Goal: Task Accomplishment & Management: Manage account settings

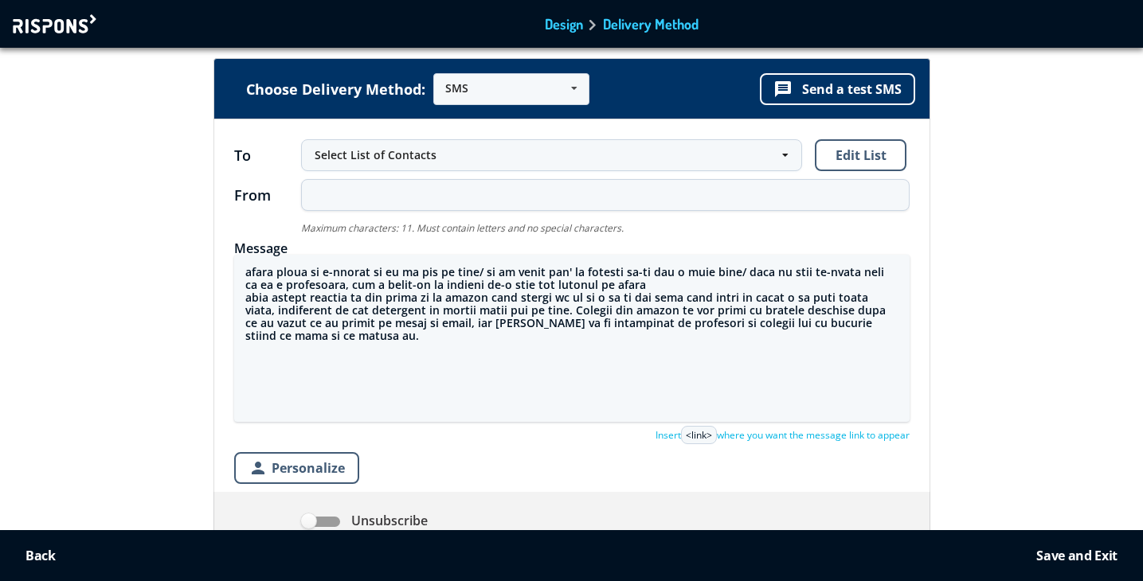
drag, startPoint x: 328, startPoint y: 339, endPoint x: 198, endPoint y: 244, distance: 161.2
click at [198, 244] on div "Choose Delivery Method: SMS SMS Email URL message Send a test SMS To Select Lis…" at bounding box center [571, 391] width 1165 height 664
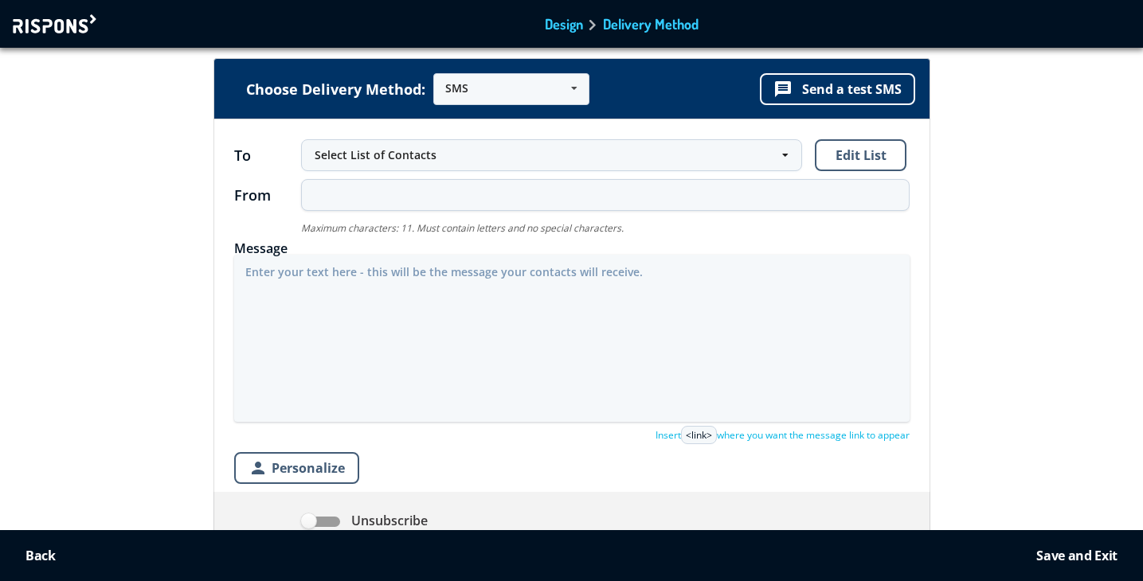
click at [65, 23] on div at bounding box center [57, 23] width 88 height 19
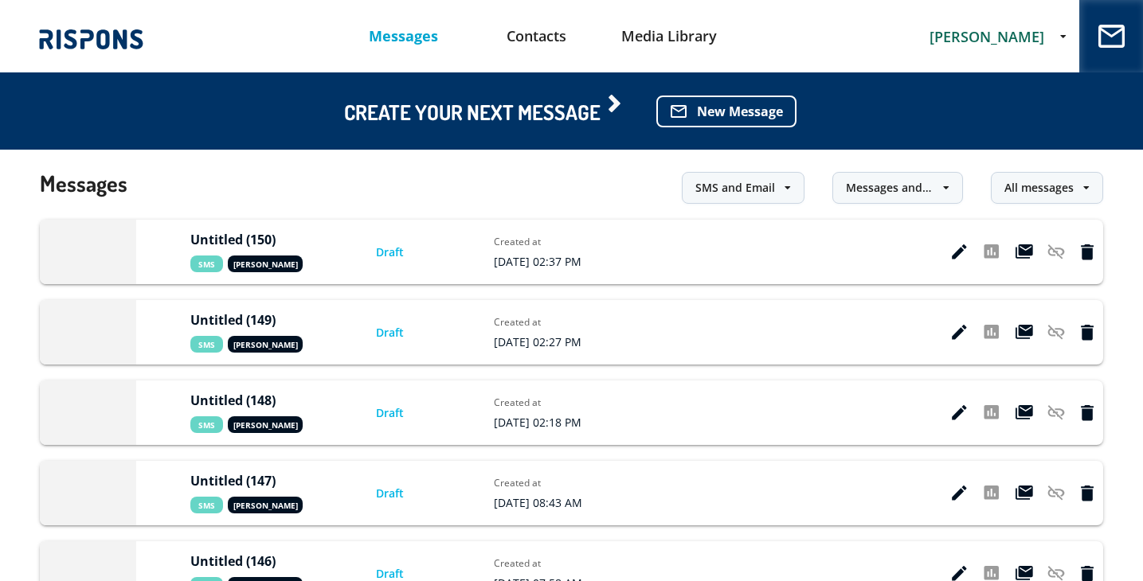
click at [1011, 36] on span "[PERSON_NAME]" at bounding box center [987, 36] width 115 height 19
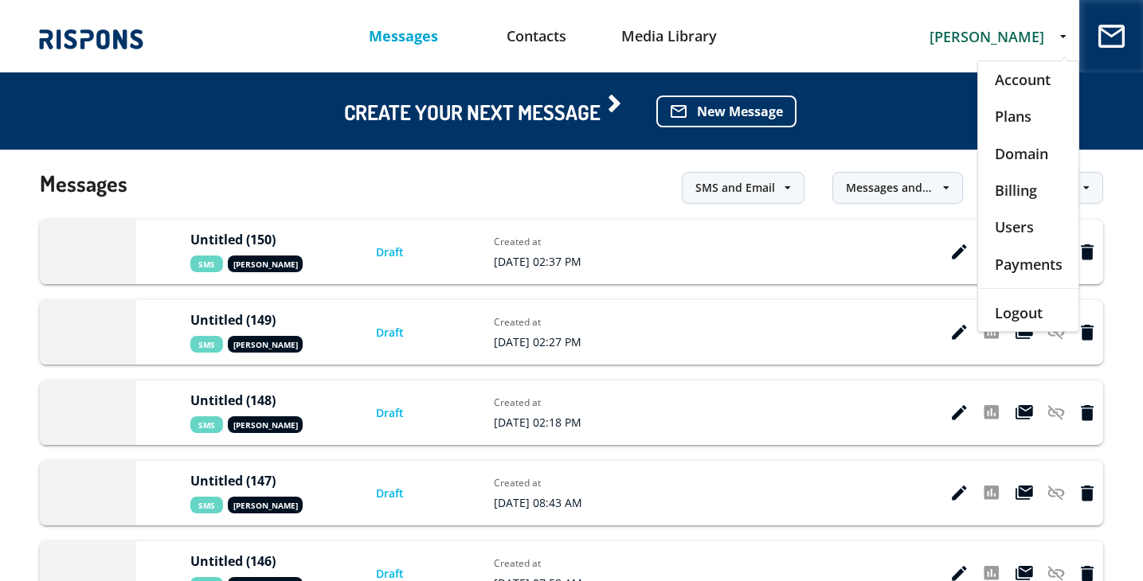
click at [1005, 72] on div "Account" at bounding box center [1028, 79] width 100 height 37
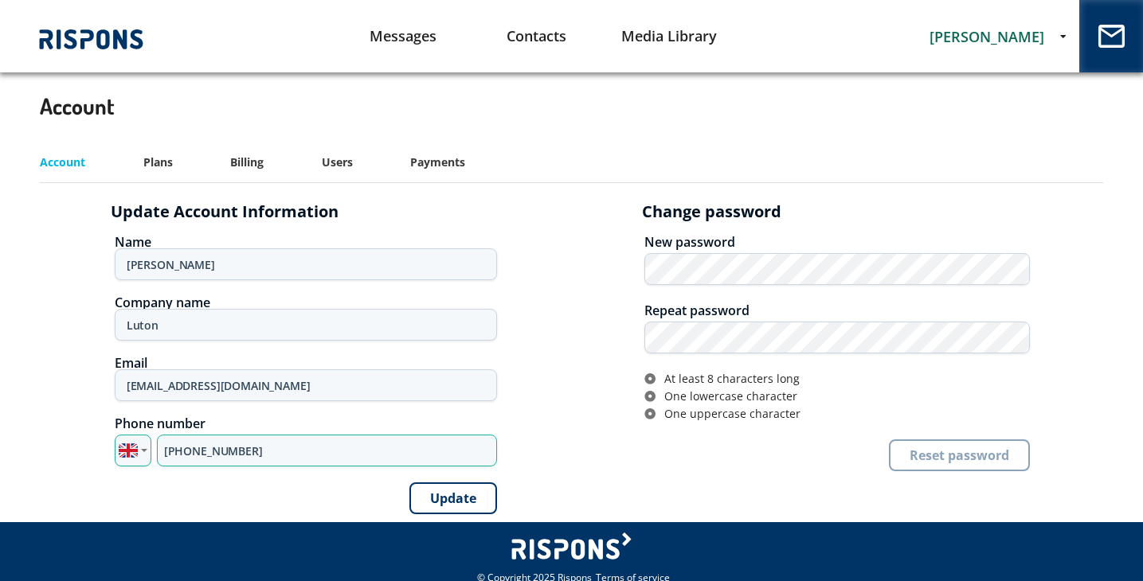
click at [239, 448] on input "+44 7795 308313" at bounding box center [327, 451] width 340 height 32
click at [239, 449] on input "+44 7795 308313" at bounding box center [327, 451] width 340 height 32
type input "+44 7393 915090"
click at [448, 501] on button "Update" at bounding box center [453, 499] width 88 height 32
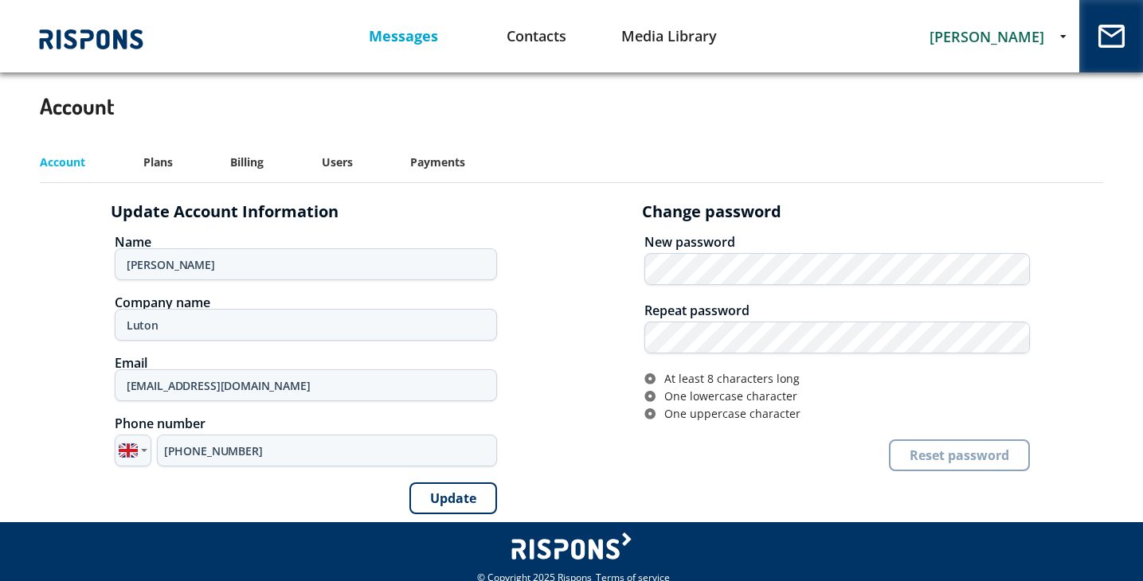
click at [405, 36] on link "Messages" at bounding box center [403, 36] width 133 height 41
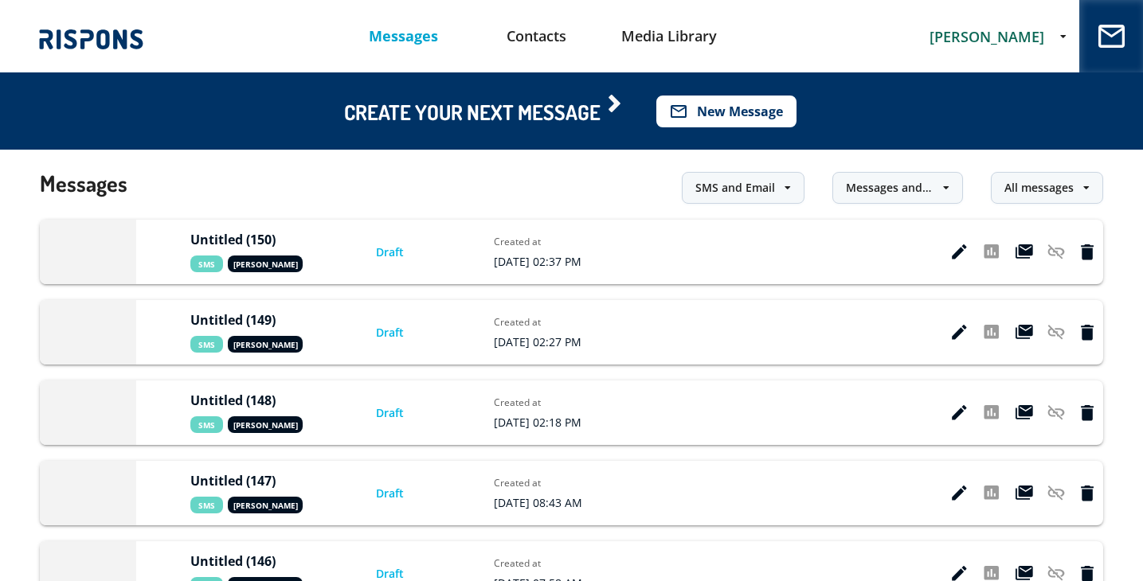
click at [729, 108] on button "mail_outline New Message" at bounding box center [726, 112] width 140 height 32
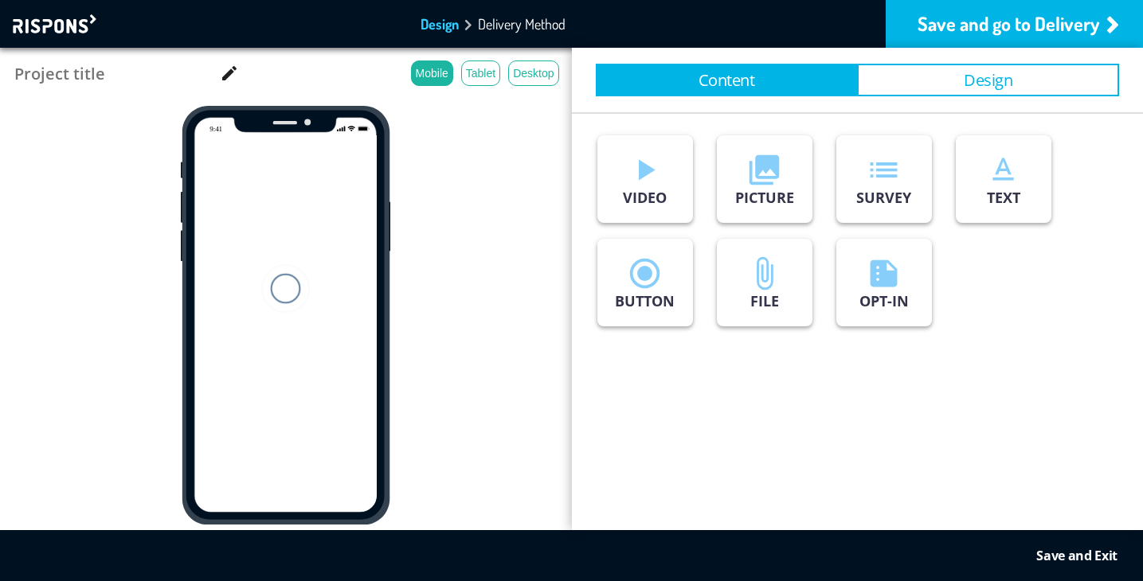
type input "Untitled (151)"
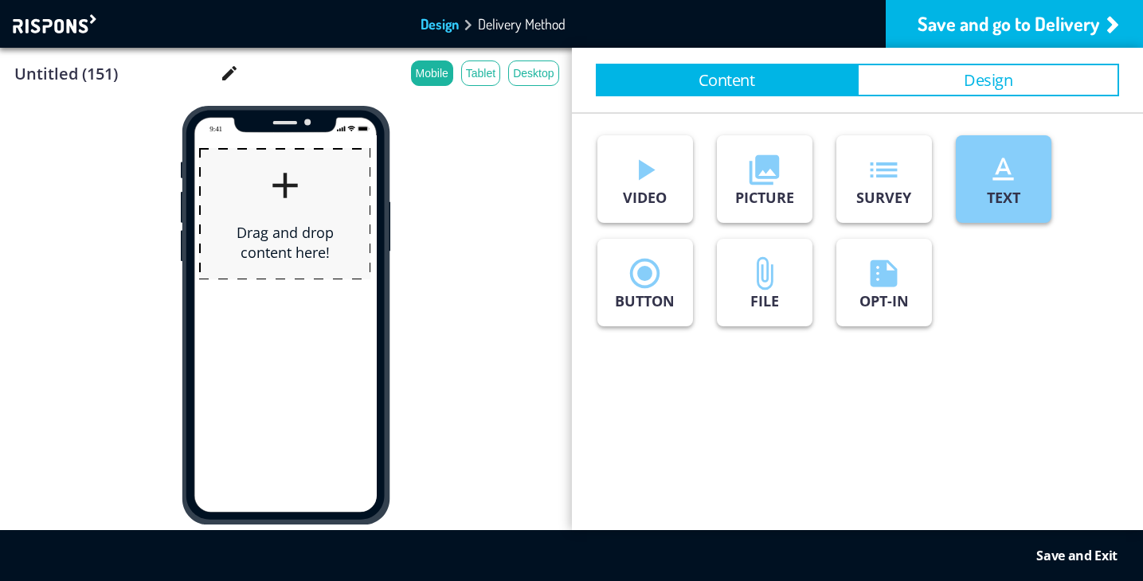
click at [962, 183] on button "text_format TEXT" at bounding box center [1004, 179] width 96 height 88
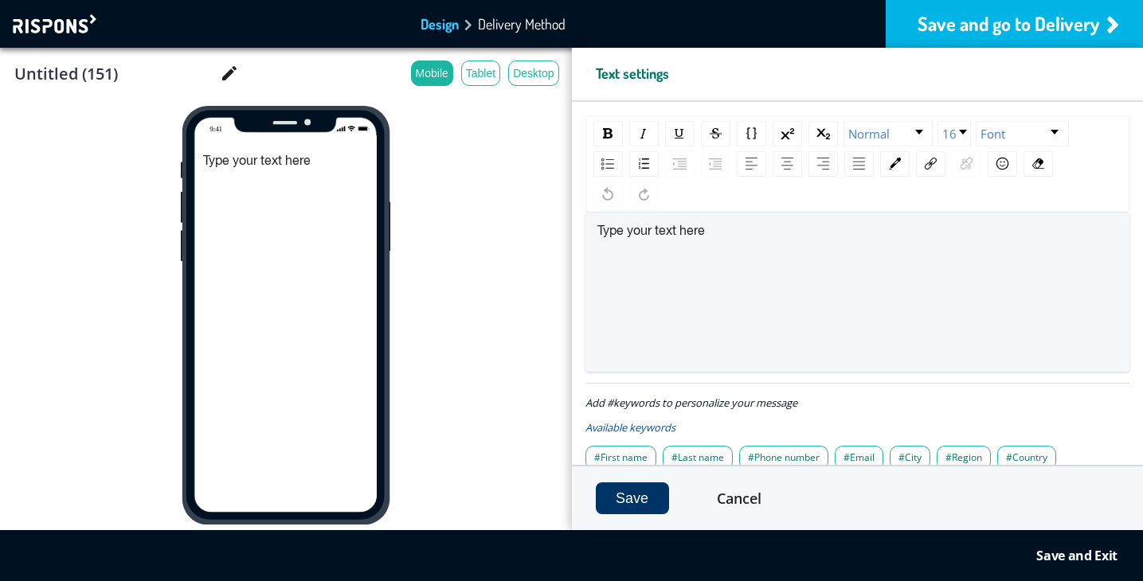
click at [1016, 17] on div "Save and go to Delivery" at bounding box center [1014, 24] width 257 height 48
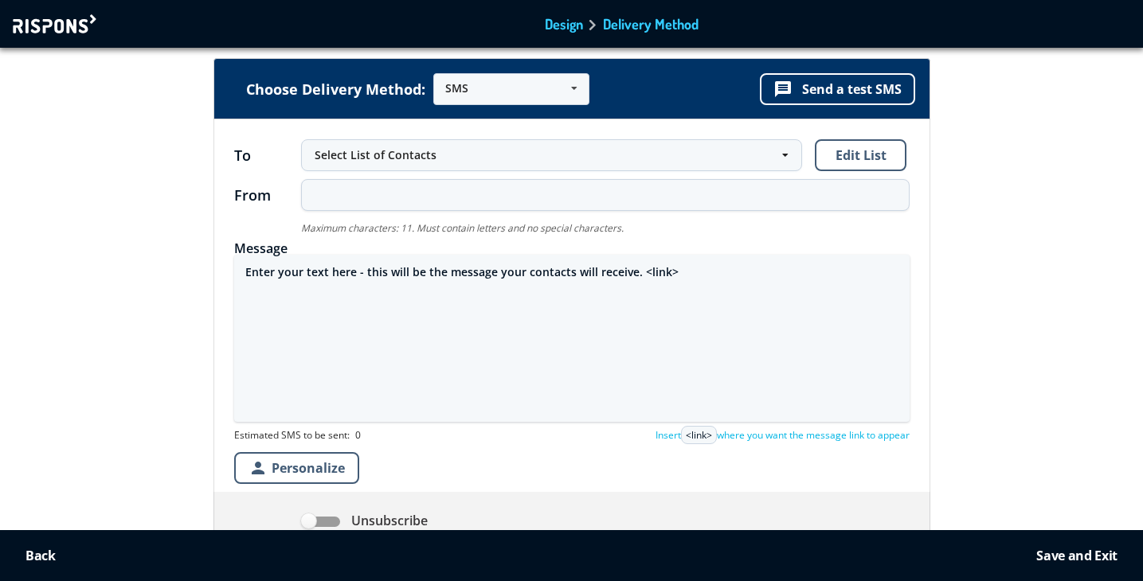
click at [316, 272] on textarea "Enter your text here - this will be the message your contacts will receive. <li…" at bounding box center [571, 338] width 675 height 167
paste textarea "https://valeria.petrescu.vip/3/"
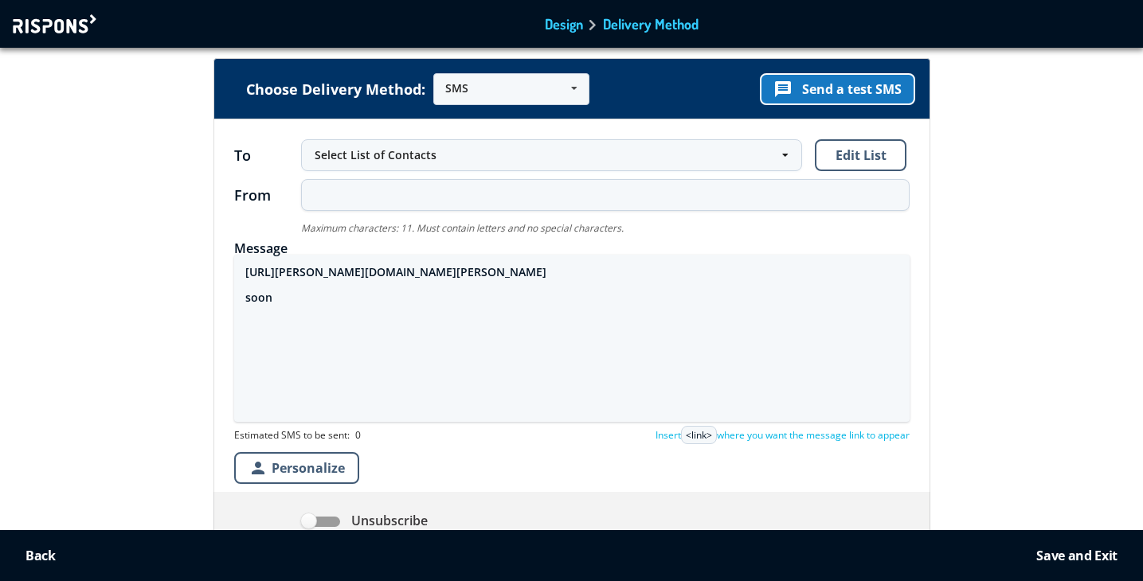
type textarea "https://valeria.petrescu.vip/3/ soon"
click at [869, 93] on button "message Send a test SMS" at bounding box center [837, 89] width 155 height 32
click at [826, 91] on button "message Send a test SMS" at bounding box center [837, 89] width 155 height 32
drag, startPoint x: 243, startPoint y: 268, endPoint x: 327, endPoint y: 306, distance: 92.0
click at [327, 307] on textarea "https://valeria.petrescu.vip/3/ soon" at bounding box center [571, 338] width 675 height 167
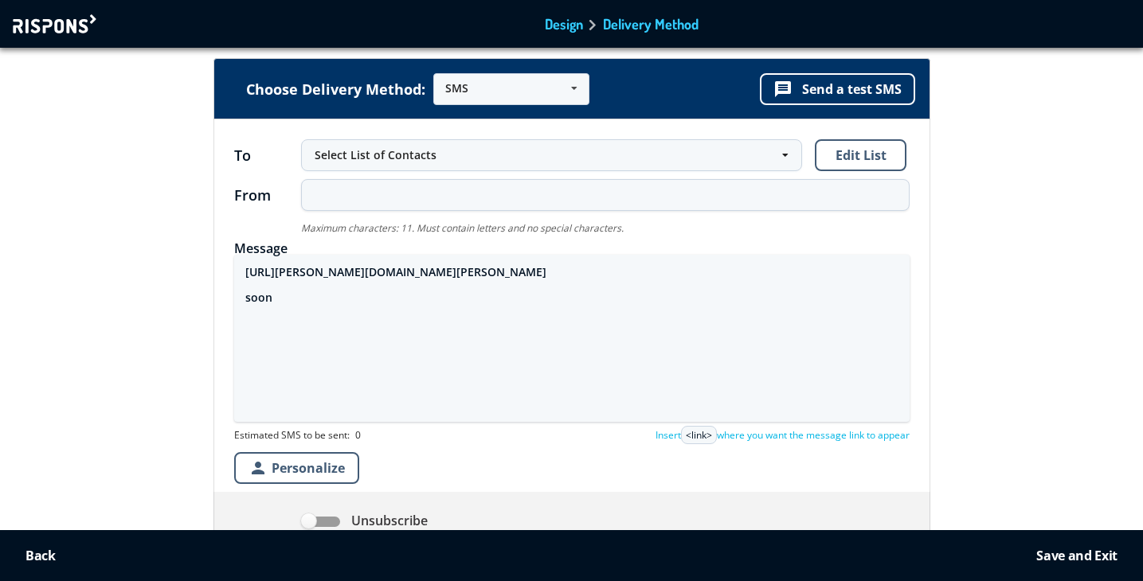
click at [70, 26] on div at bounding box center [57, 23] width 88 height 19
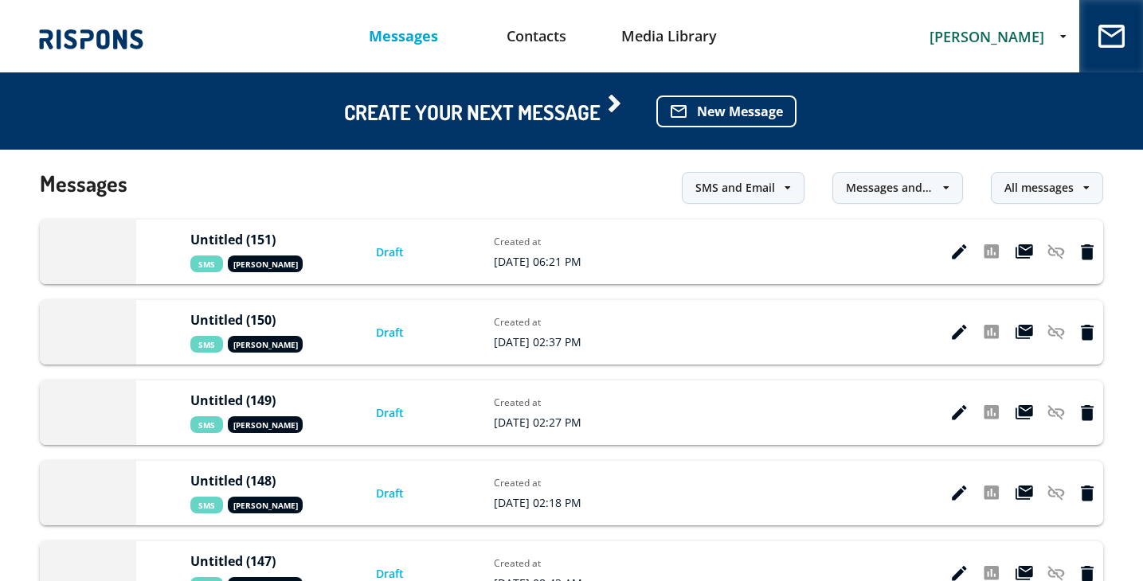
click at [1000, 43] on span "stefania petrescu" at bounding box center [987, 36] width 115 height 19
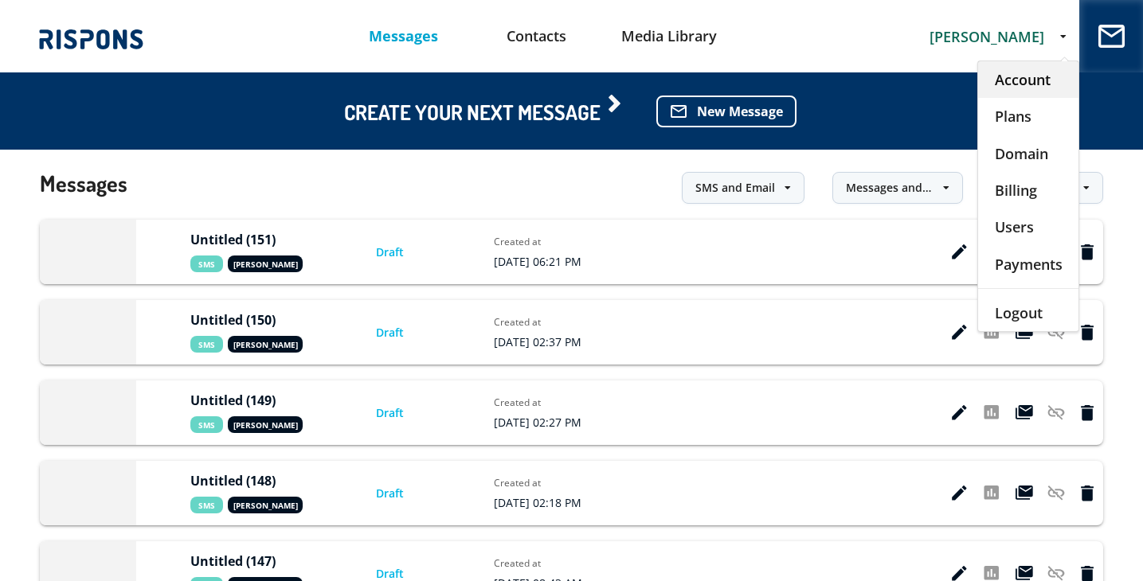
click at [1003, 86] on div "Account" at bounding box center [1028, 79] width 100 height 37
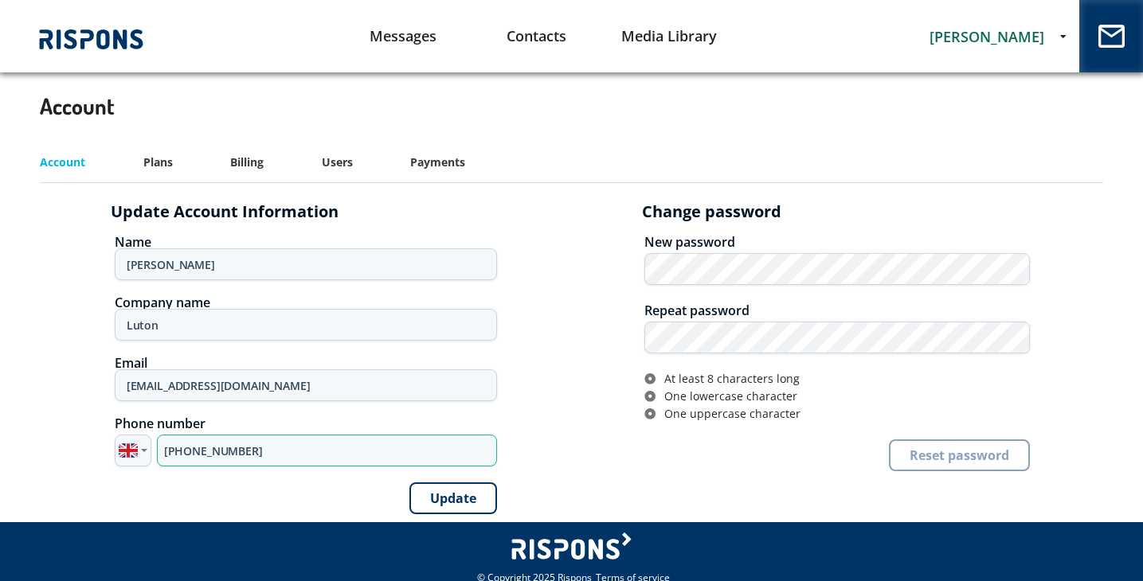
click at [220, 443] on input "+44 7393 915090" at bounding box center [327, 451] width 340 height 32
click at [220, 444] on input "+44 7393 915090" at bounding box center [327, 451] width 340 height 32
type input "+40 754624213"
click at [462, 491] on button "Update" at bounding box center [453, 499] width 88 height 32
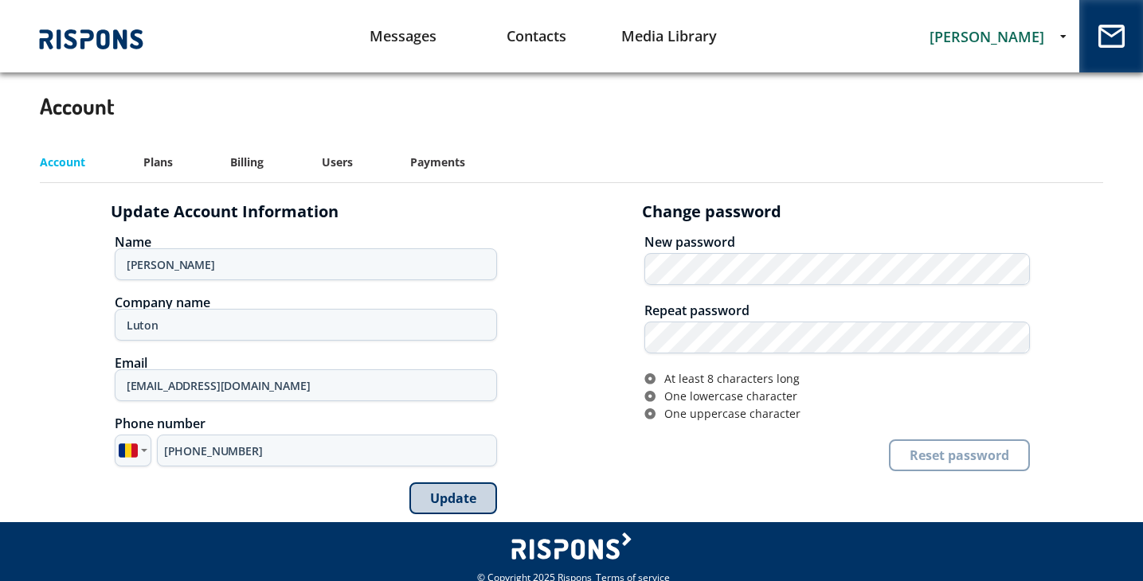
click at [463, 495] on button "Update" at bounding box center [453, 499] width 88 height 32
click at [413, 37] on link "Messages" at bounding box center [403, 36] width 133 height 41
